Goal: Information Seeking & Learning: Learn about a topic

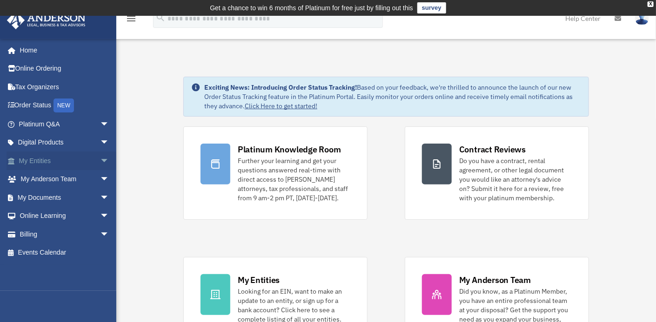
click at [100, 164] on span "arrow_drop_down" at bounding box center [109, 161] width 19 height 19
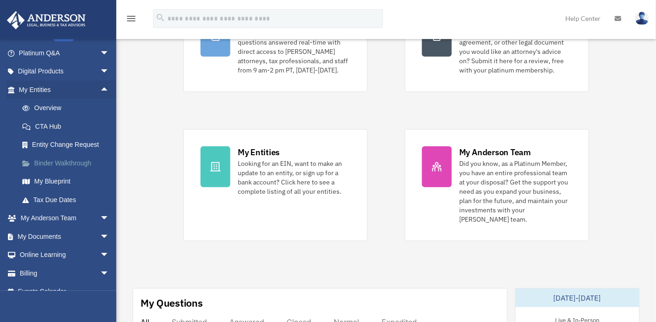
scroll to position [82, 0]
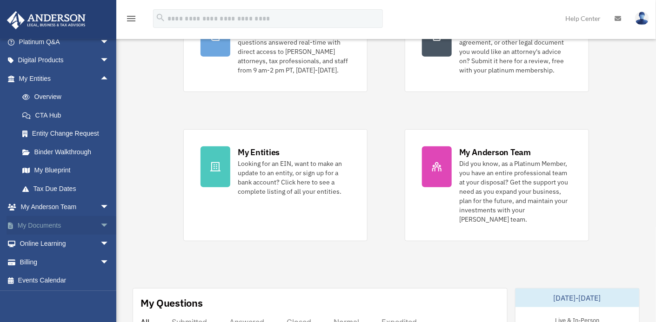
click at [100, 223] on span "arrow_drop_down" at bounding box center [109, 225] width 19 height 19
click at [34, 244] on link "Box" at bounding box center [68, 244] width 110 height 19
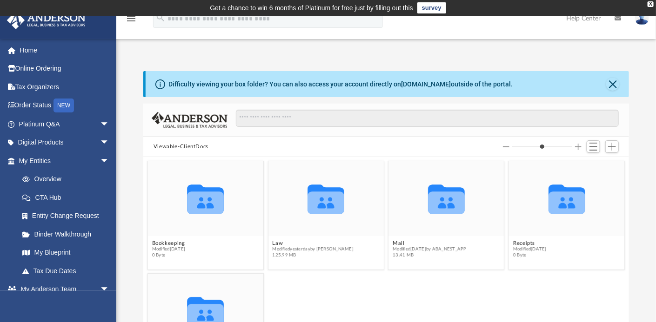
scroll to position [204, 479]
click at [275, 241] on button "Law" at bounding box center [312, 244] width 81 height 6
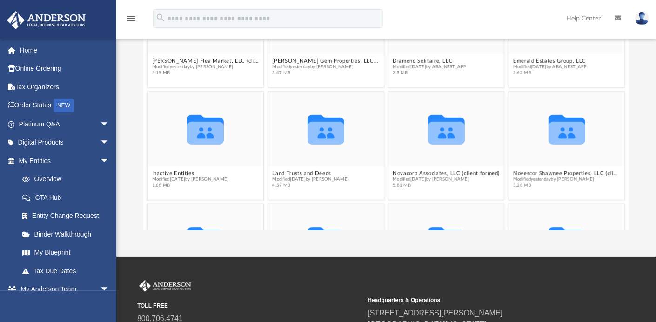
scroll to position [277, 0]
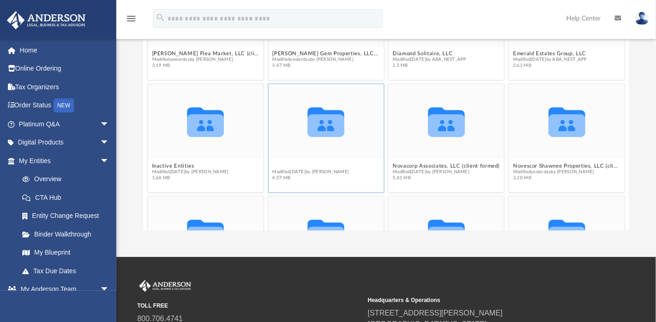
click at [296, 165] on button "Land Trusts and Deeds" at bounding box center [310, 166] width 77 height 6
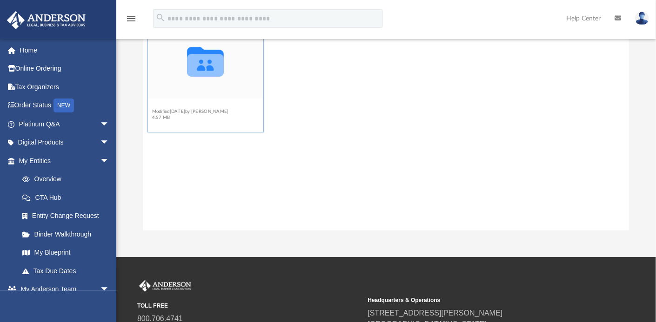
click at [174, 106] on button "Land Trusts" at bounding box center [190, 106] width 77 height 6
click at [181, 107] on button "Sparkling Star Trust" at bounding box center [190, 106] width 77 height 6
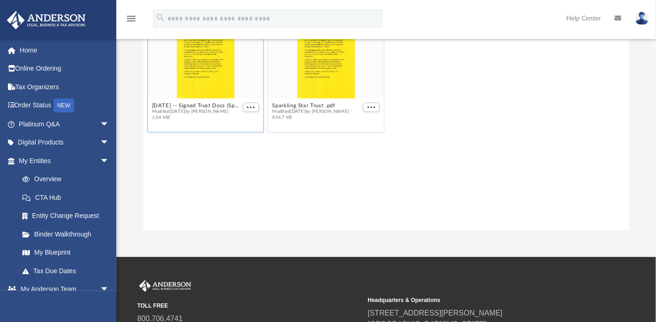
click at [205, 74] on div "grid" at bounding box center [205, 61] width 115 height 75
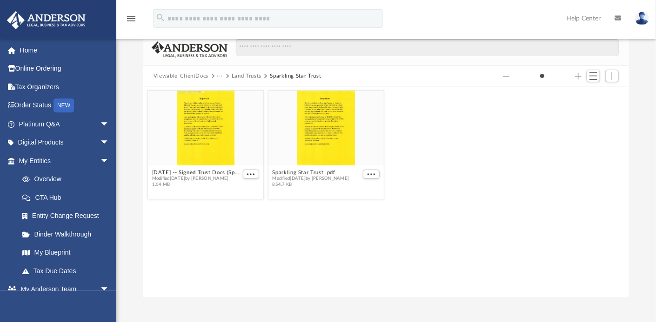
scroll to position [40, 0]
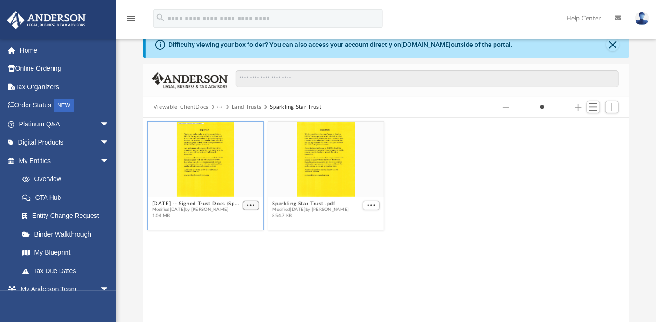
click at [252, 203] on span "More options" at bounding box center [250, 205] width 7 height 5
click at [237, 222] on li "Preview" at bounding box center [240, 222] width 27 height 10
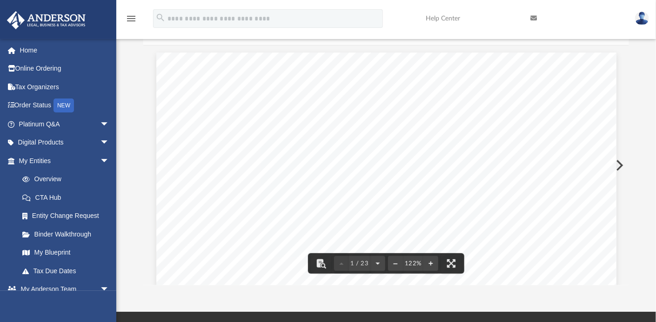
scroll to position [86, 0]
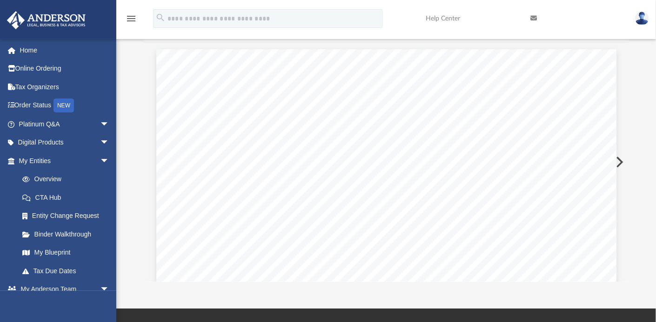
click at [619, 162] on button "Preview" at bounding box center [619, 162] width 20 height 26
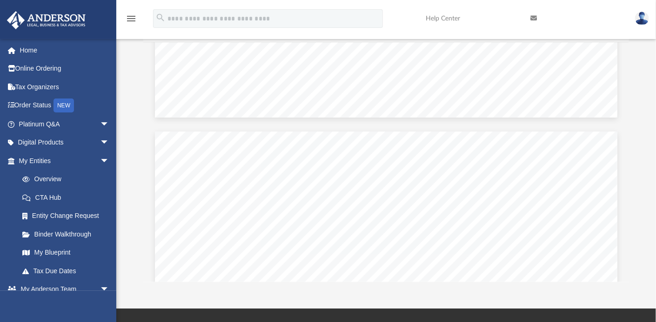
scroll to position [1186, 0]
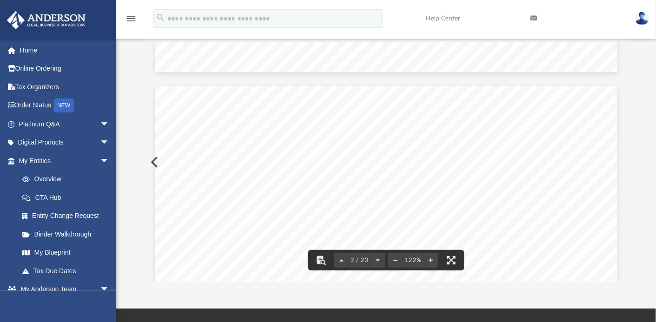
click at [150, 164] on button "Preview" at bounding box center [153, 162] width 20 height 26
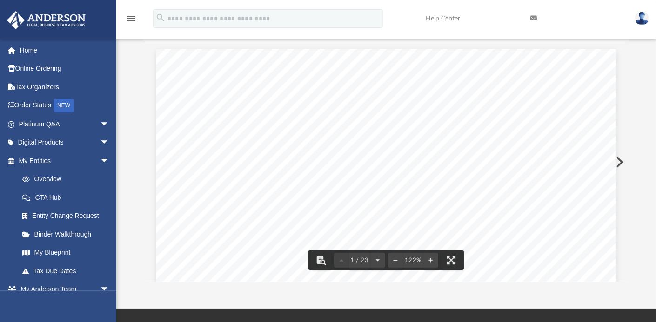
scroll to position [0, 0]
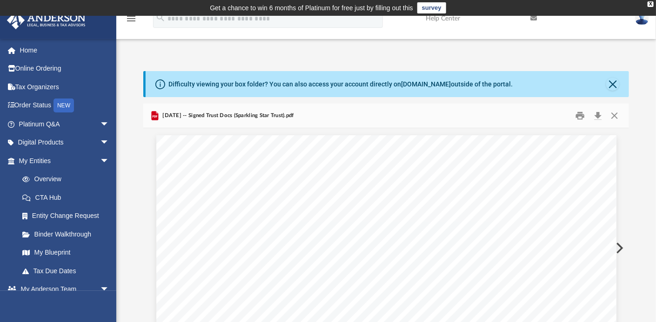
click at [621, 247] on button "Preview" at bounding box center [619, 248] width 20 height 26
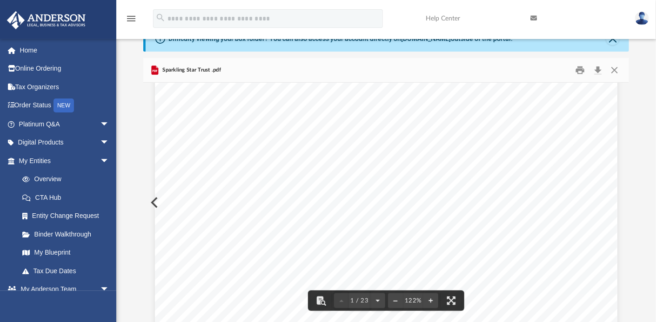
scroll to position [354, 0]
click at [617, 68] on button "Close" at bounding box center [614, 70] width 17 height 14
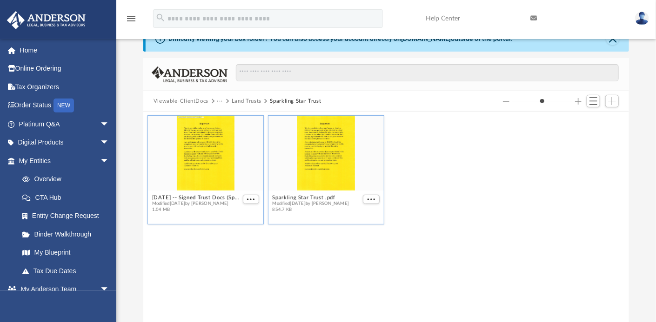
click at [328, 177] on div "grid" at bounding box center [326, 153] width 115 height 75
click at [369, 198] on span "More options" at bounding box center [371, 199] width 7 height 5
click at [363, 216] on li "Preview" at bounding box center [361, 216] width 27 height 10
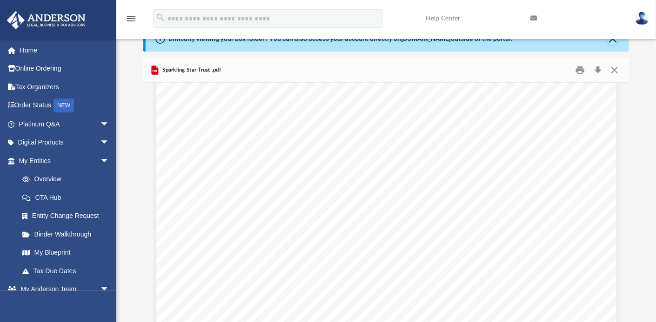
scroll to position [0, 0]
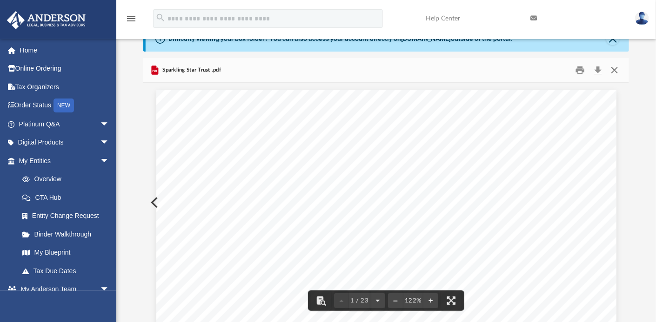
click at [612, 70] on button "Close" at bounding box center [614, 70] width 17 height 14
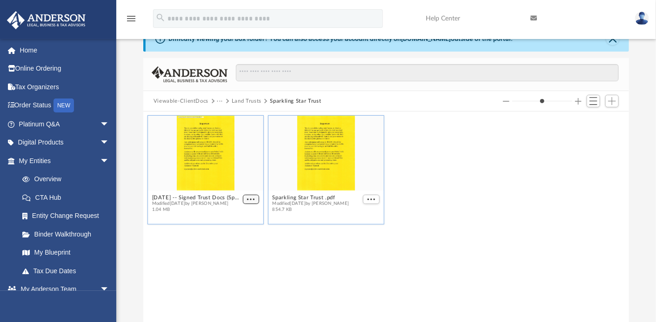
click at [251, 195] on button "More options" at bounding box center [251, 200] width 17 height 10
click at [238, 214] on li "Preview" at bounding box center [240, 216] width 27 height 10
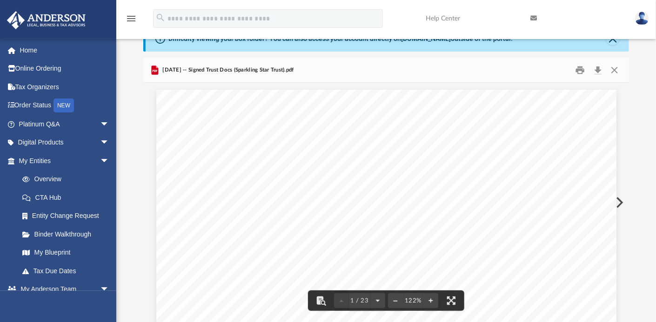
click at [617, 199] on button "Preview" at bounding box center [619, 203] width 20 height 26
click at [151, 207] on button "Preview" at bounding box center [153, 203] width 20 height 26
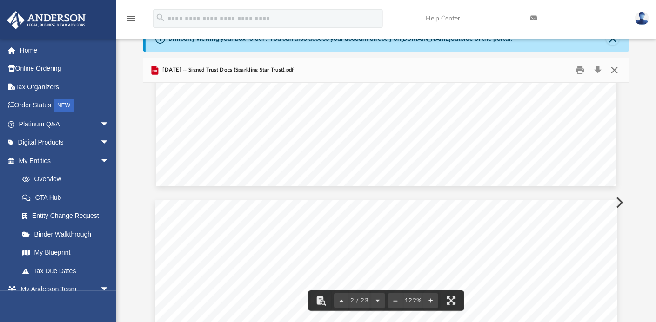
click at [614, 72] on button "Close" at bounding box center [614, 70] width 17 height 14
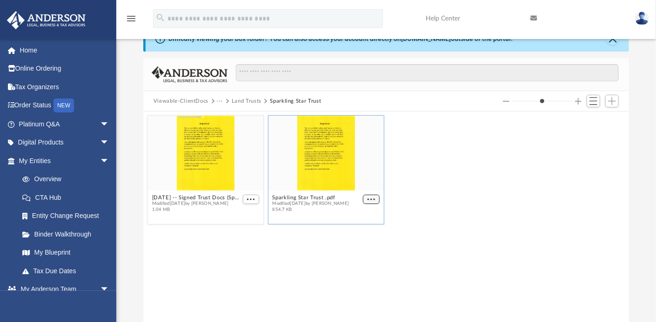
click at [370, 199] on span "More options" at bounding box center [371, 199] width 7 height 5
click at [358, 215] on li "Preview" at bounding box center [361, 216] width 27 height 10
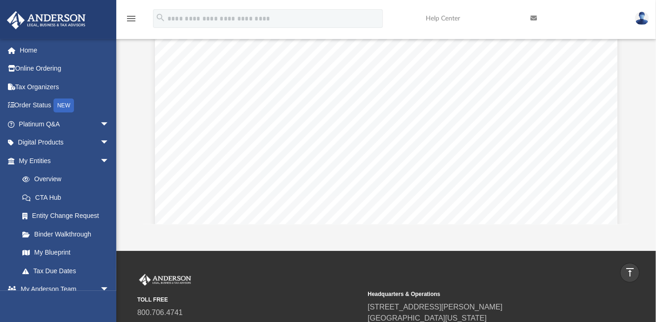
scroll to position [1468, 0]
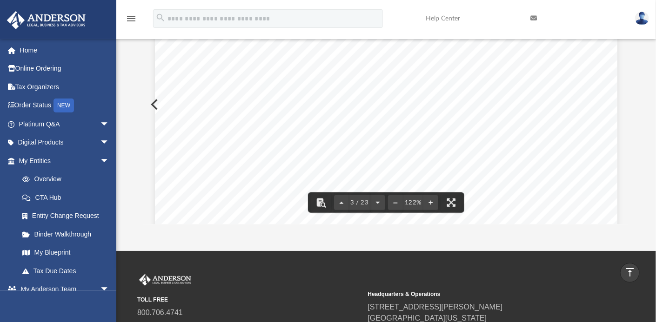
click at [155, 101] on div "CONFIRMATION OF NAMES AND FIDUCIARIES FOR THE SPARKLING STAR TRUST Trust Inform…" at bounding box center [386, 45] width 463 height 598
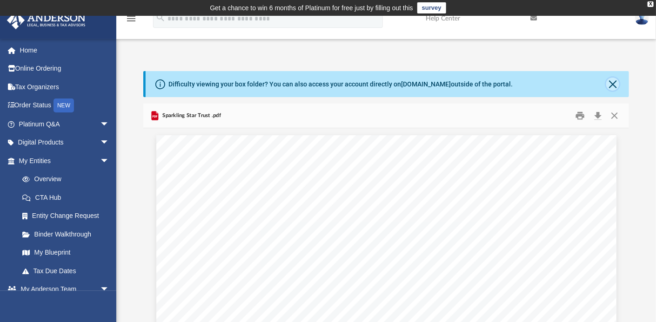
click at [612, 82] on button "Close" at bounding box center [612, 84] width 13 height 13
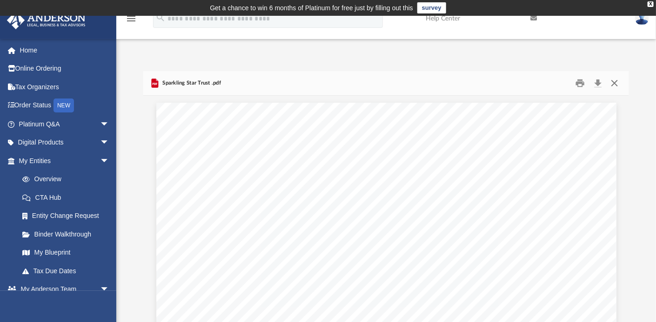
click at [612, 82] on button "Close" at bounding box center [614, 83] width 17 height 14
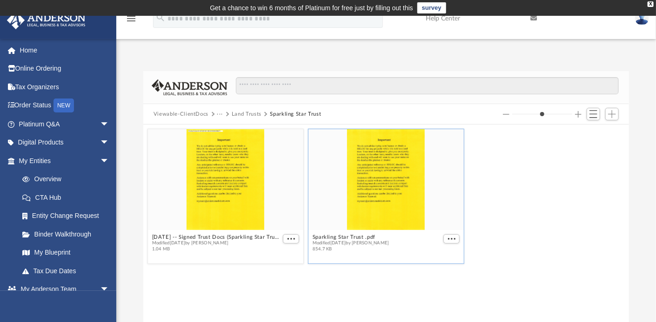
drag, startPoint x: 529, startPoint y: 115, endPoint x: 537, endPoint y: 116, distance: 8.0
type input "*"
click at [537, 116] on input "Column size" at bounding box center [542, 114] width 60 height 7
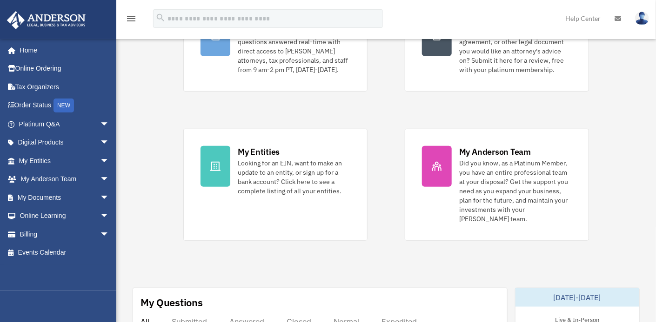
scroll to position [128, 0]
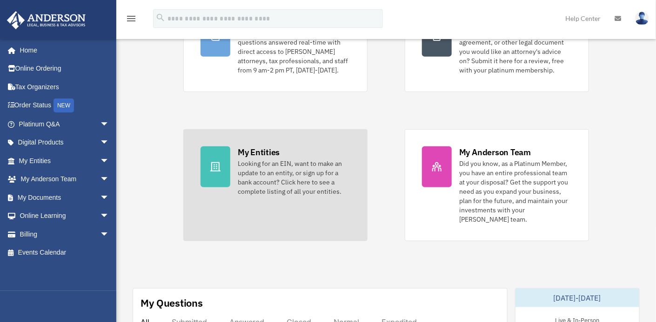
click at [254, 148] on div "My Entities" at bounding box center [259, 153] width 42 height 12
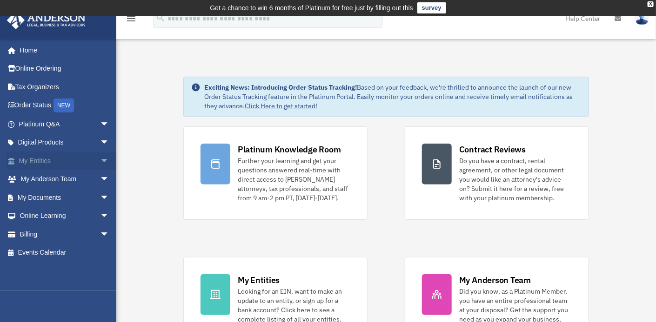
click at [100, 158] on span "arrow_drop_down" at bounding box center [109, 161] width 19 height 19
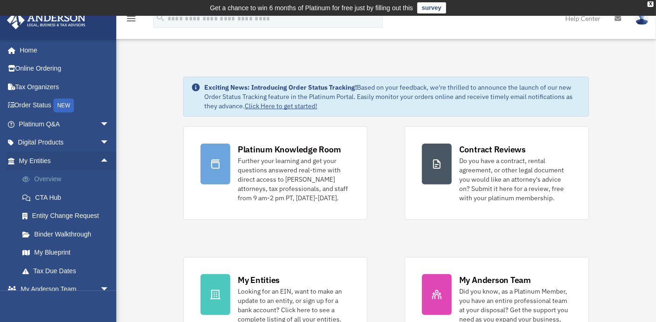
click at [57, 181] on link "Overview" at bounding box center [68, 179] width 110 height 19
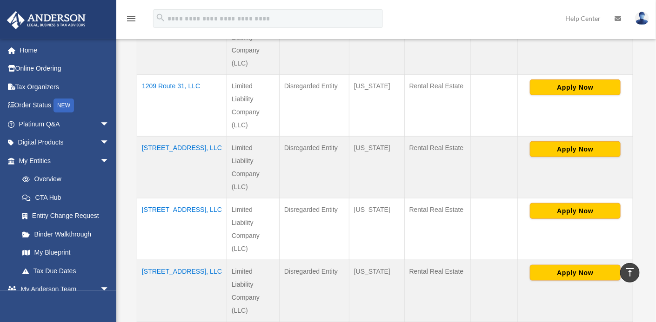
scroll to position [300, 0]
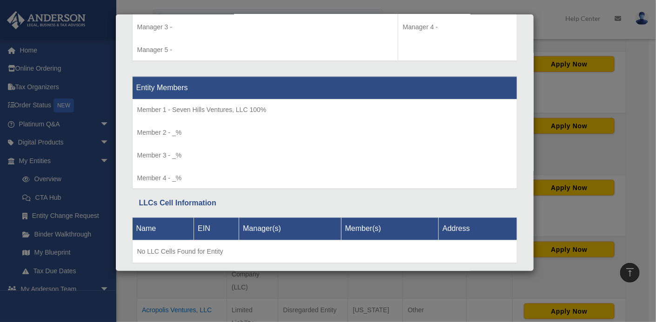
scroll to position [930, 0]
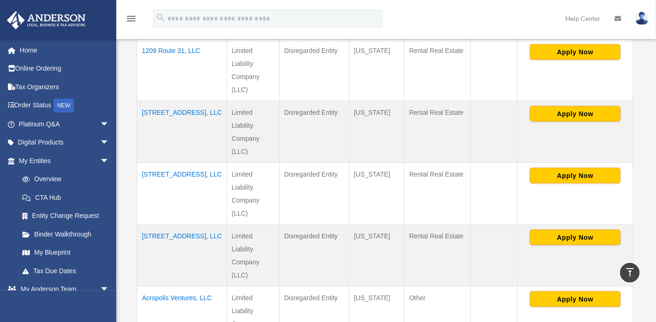
scroll to position [315, 0]
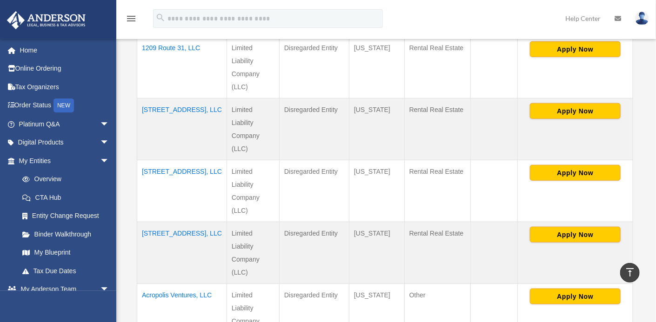
click at [227, 284] on td "Limited Liability Company (LLC)" at bounding box center [253, 315] width 53 height 62
click at [166, 284] on td "Acropolis Ventures, LLC" at bounding box center [182, 315] width 90 height 62
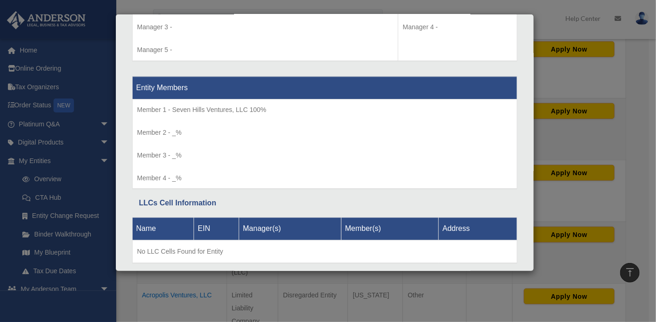
scroll to position [930, 0]
